Goal: Consume media (video, audio)

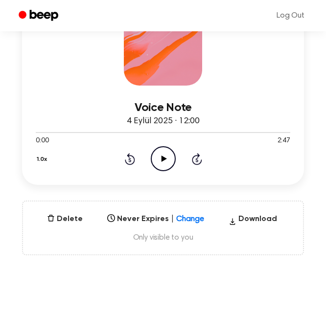
scroll to position [131, 0]
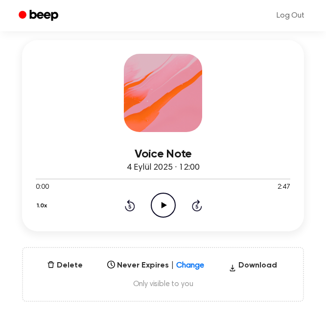
click at [160, 206] on icon "Play Audio" at bounding box center [163, 205] width 25 height 25
click at [160, 206] on icon "Pause Audio" at bounding box center [163, 205] width 25 height 25
click at [160, 206] on icon "Play Audio" at bounding box center [163, 205] width 25 height 25
click at [129, 207] on icon at bounding box center [129, 207] width 2 height 4
click at [170, 206] on icon "Pause Audio" at bounding box center [163, 205] width 25 height 25
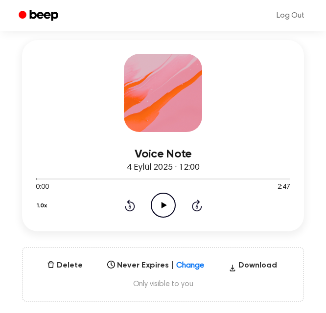
click at [164, 203] on icon at bounding box center [163, 205] width 5 height 6
click at [164, 203] on icon "Pause Audio" at bounding box center [163, 205] width 25 height 25
click at [164, 205] on icon at bounding box center [163, 205] width 5 height 6
click at [164, 205] on icon at bounding box center [163, 205] width 4 height 6
drag, startPoint x: 51, startPoint y: 178, endPoint x: 0, endPoint y: 169, distance: 52.1
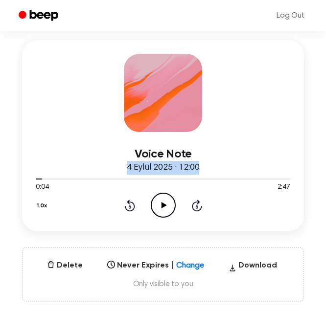
click at [165, 203] on icon "Play Audio" at bounding box center [163, 205] width 25 height 25
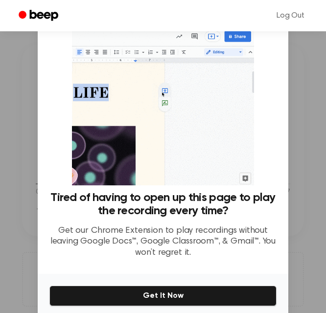
scroll to position [97, 0]
drag, startPoint x: 230, startPoint y: 108, endPoint x: 223, endPoint y: 95, distance: 14.5
